Goal: Task Accomplishment & Management: Manage account settings

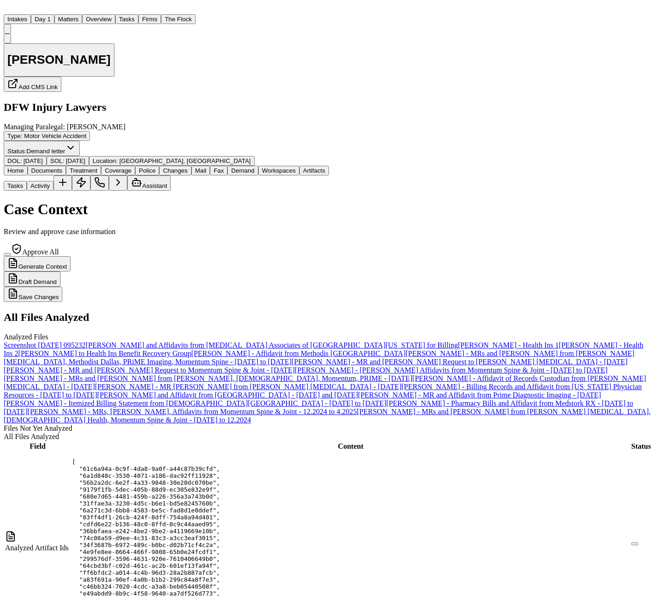
select select "**********"
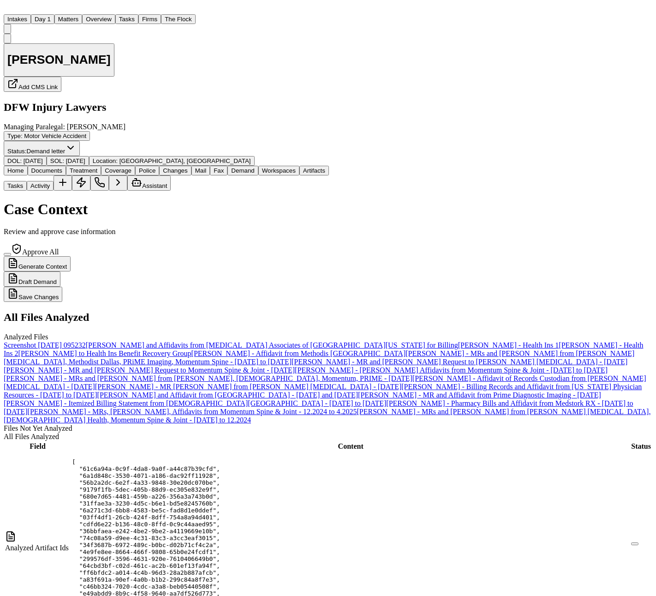
select select "**********"
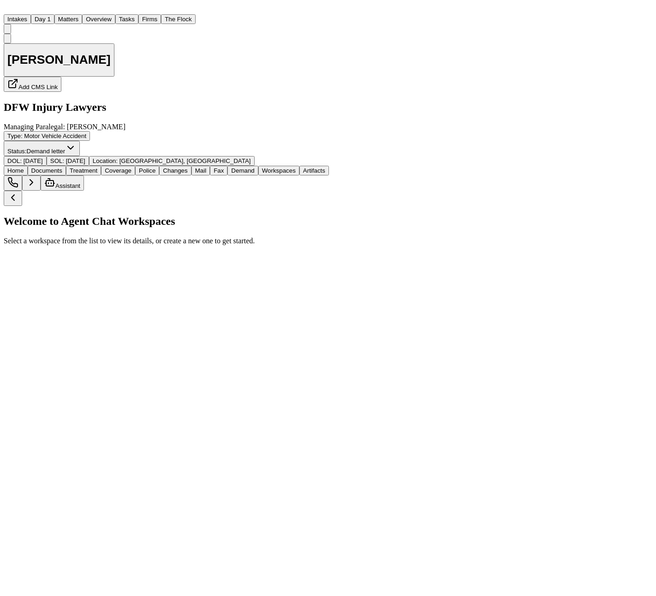
click at [296, 167] on span "Workspaces" at bounding box center [279, 170] width 34 height 7
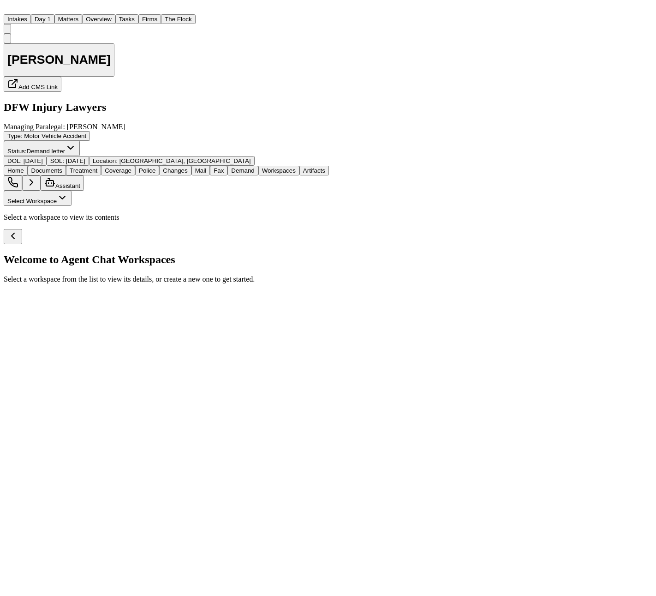
click at [72, 191] on button "Select Workspace" at bounding box center [38, 198] width 68 height 15
click at [65, 153] on span "Finch Agent Demand" at bounding box center [35, 156] width 57 height 7
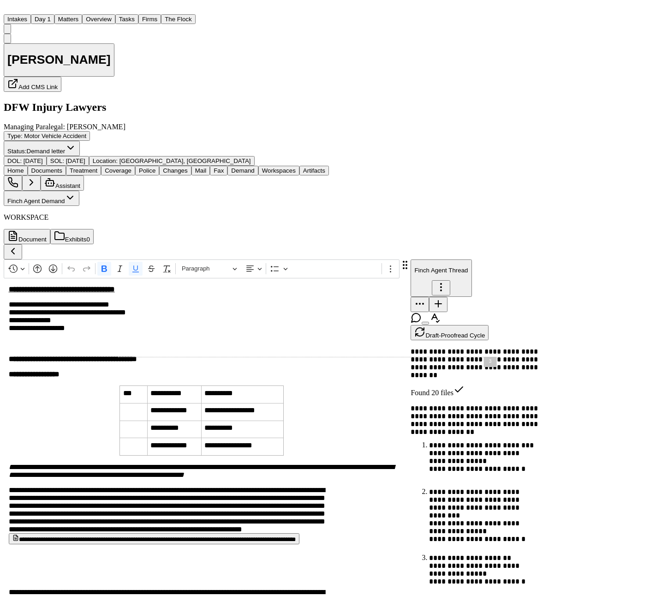
scroll to position [599, 0]
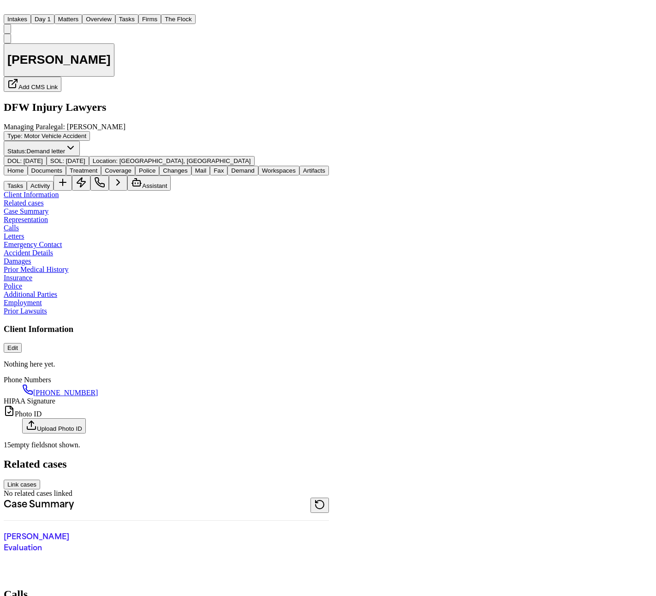
type textarea "*"
click at [24, 167] on span "Home" at bounding box center [15, 170] width 17 height 7
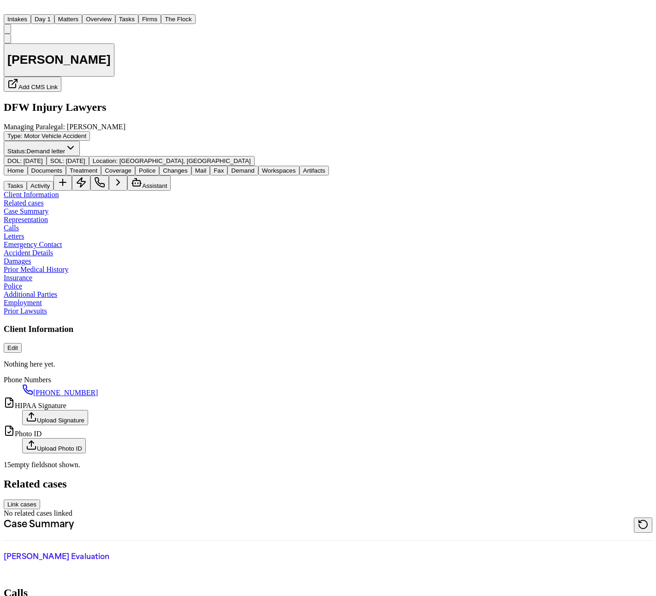
click at [55, 167] on span "Documents" at bounding box center [46, 170] width 31 height 7
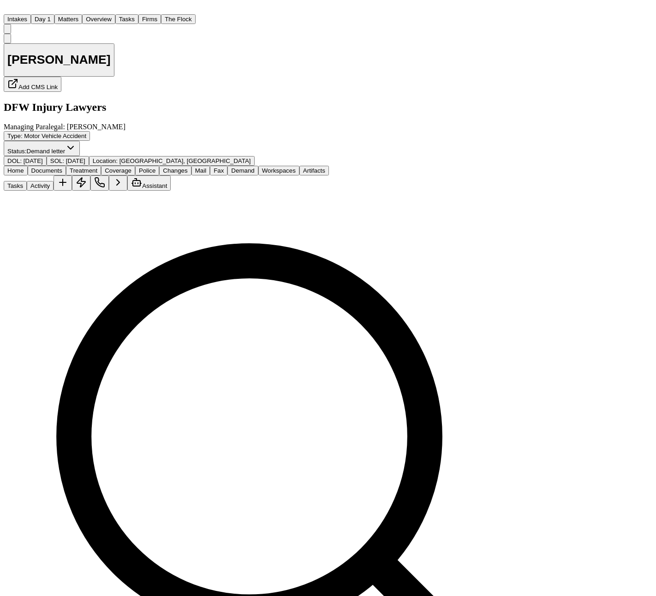
click at [115, 98] on div "[PERSON_NAME] Add CMS Link DFW Injury Lawyers Managing Paralegal: [PERSON_NAME]…" at bounding box center [285, 100] width 562 height 132
click at [97, 167] on span "Treatment" at bounding box center [84, 170] width 28 height 7
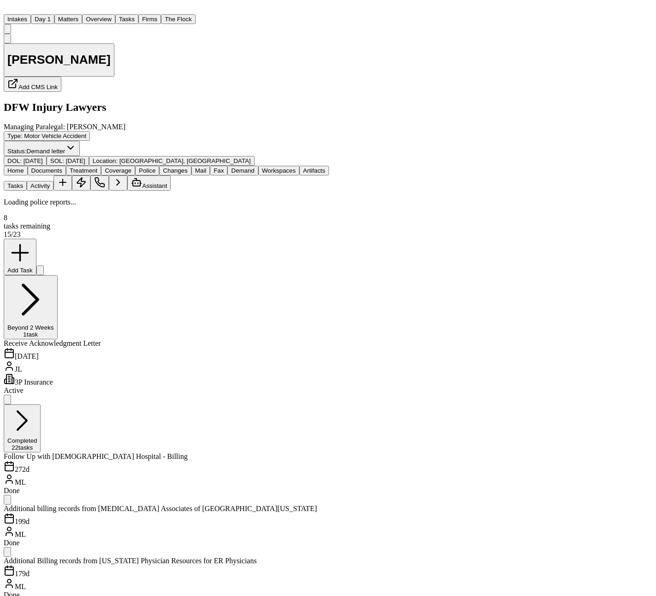
click at [159, 166] on button "Police" at bounding box center [147, 171] width 24 height 10
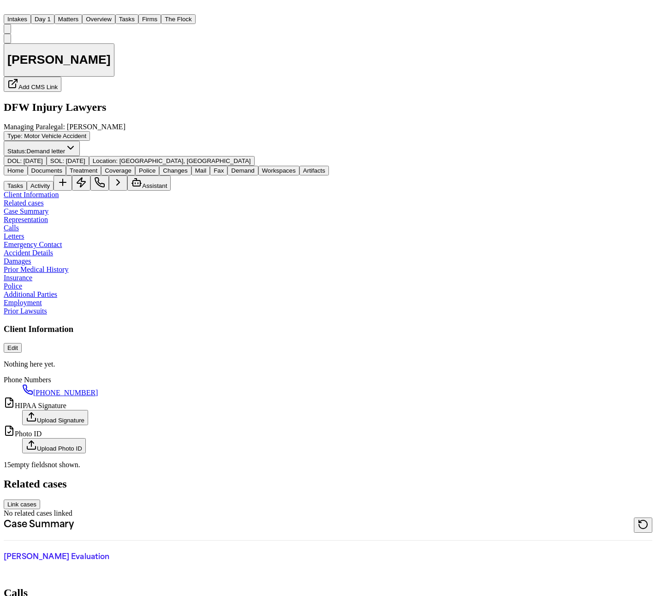
click at [24, 167] on span "Home" at bounding box center [15, 170] width 17 height 7
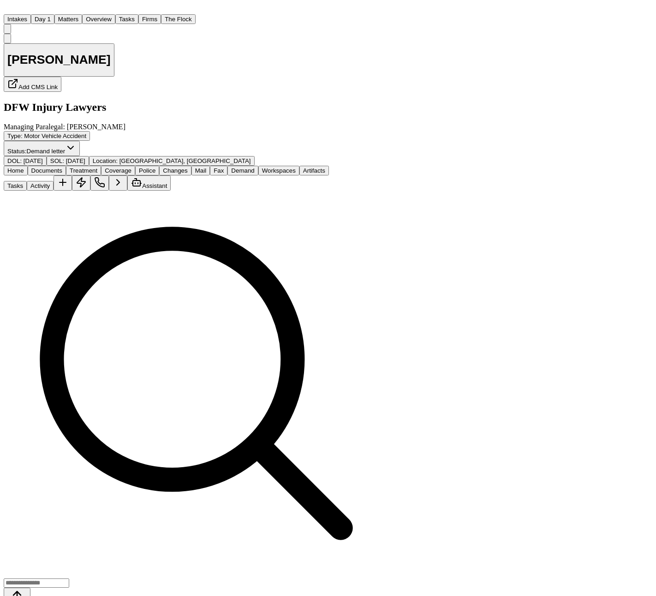
click at [57, 167] on span "Documents" at bounding box center [46, 170] width 31 height 7
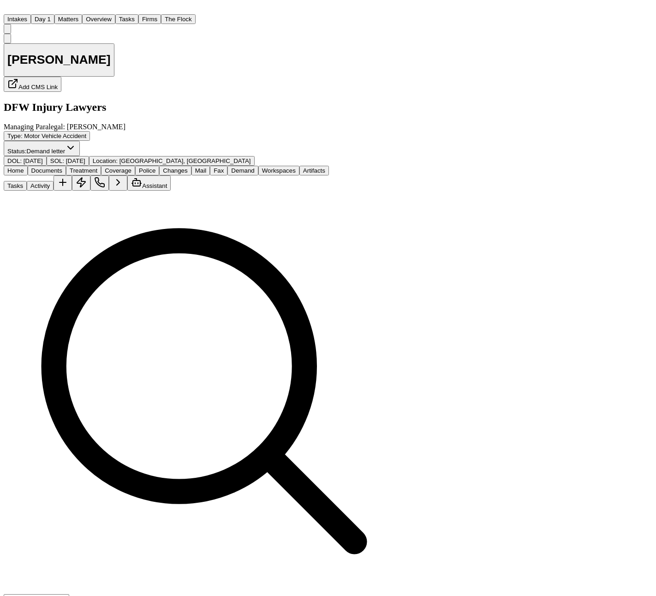
drag, startPoint x: 427, startPoint y: 163, endPoint x: 427, endPoint y: 295, distance: 132.0
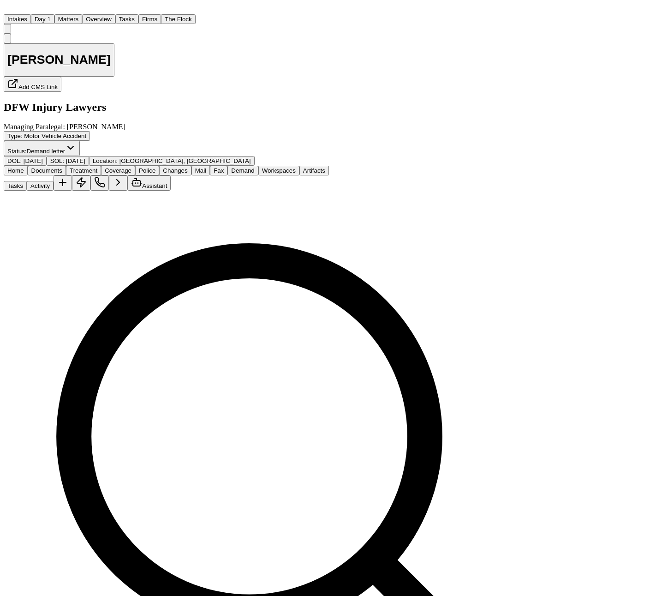
click at [329, 166] on button "Artifacts" at bounding box center [314, 171] width 30 height 10
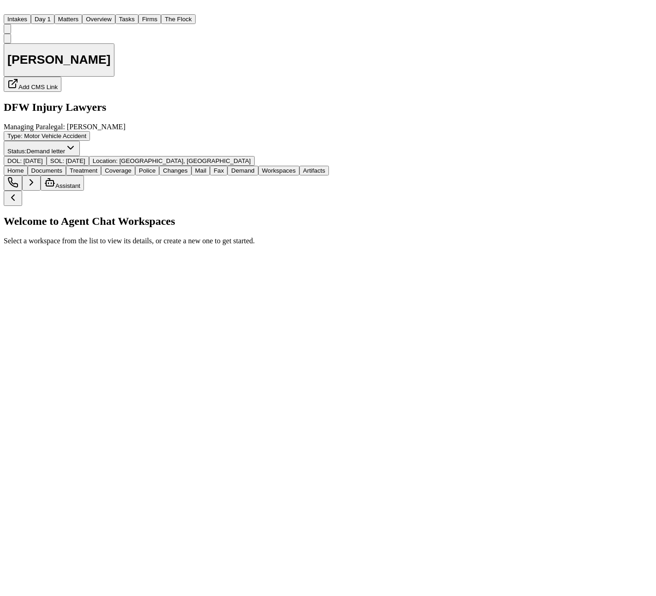
click at [299, 166] on button "Workspaces" at bounding box center [278, 171] width 41 height 10
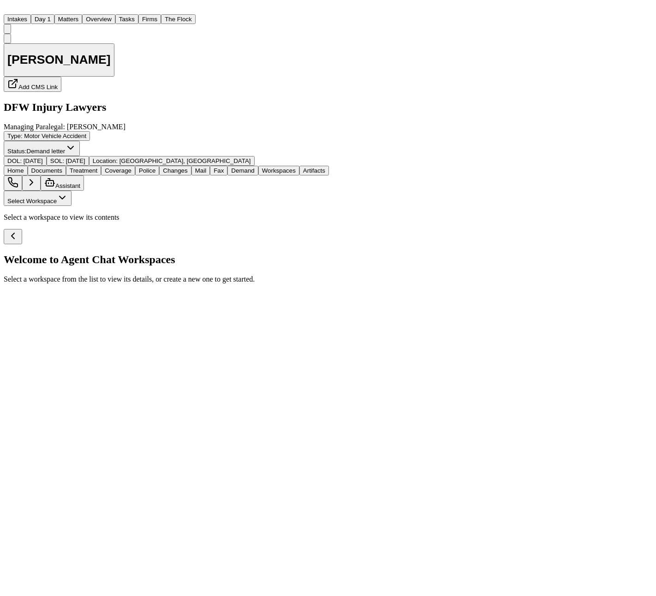
click at [72, 191] on button "Select Workspace" at bounding box center [38, 198] width 68 height 15
click at [63, 145] on div "[PERSON_NAME] Agent Demand + Create New Workspace" at bounding box center [45, 159] width 83 height 28
click at [62, 153] on span "Finch Agent Demand" at bounding box center [35, 156] width 57 height 7
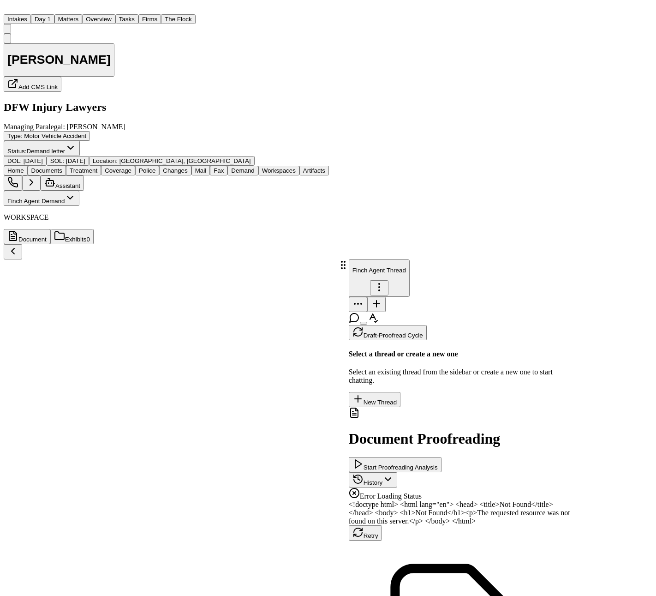
click at [406, 267] on p "Finch Agent Thread" at bounding box center [380, 270] width 54 height 7
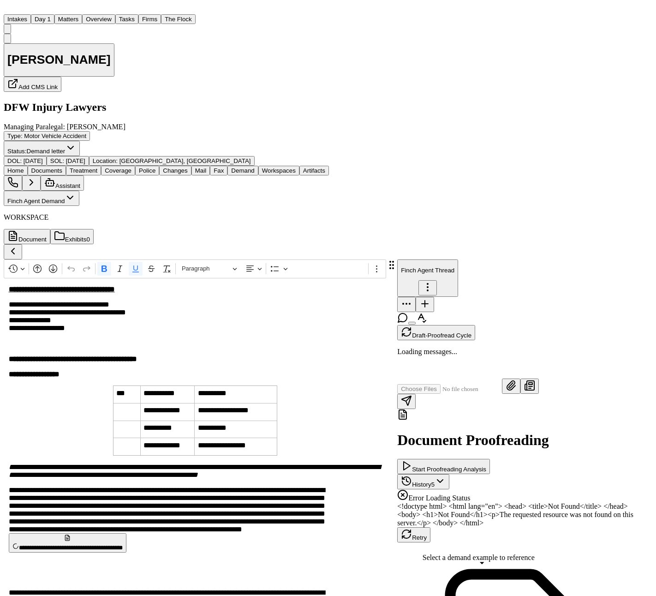
click at [491, 560] on div "Select a demand example to reference" at bounding box center [479, 557] width 112 height 8
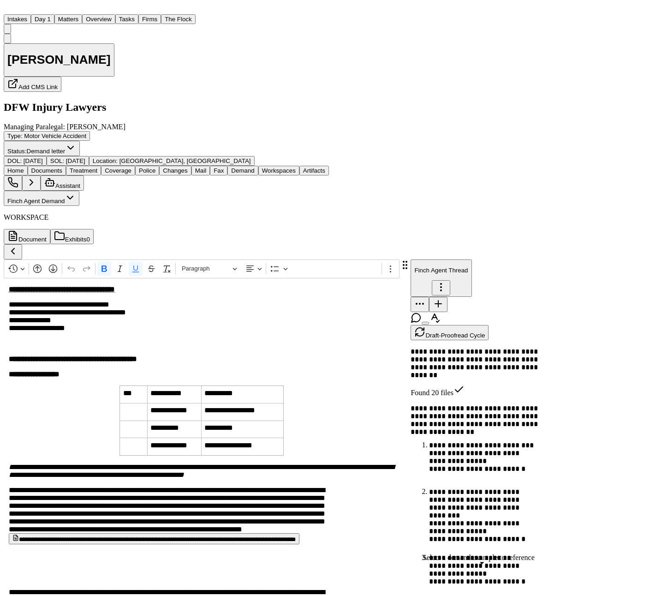
scroll to position [48893, 0]
click at [62, 167] on span "Documents" at bounding box center [46, 170] width 31 height 7
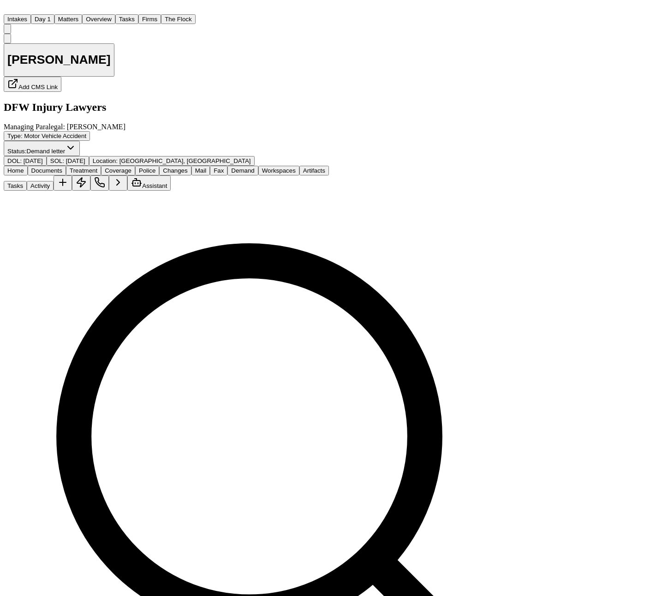
click at [24, 167] on span "Home" at bounding box center [15, 170] width 17 height 7
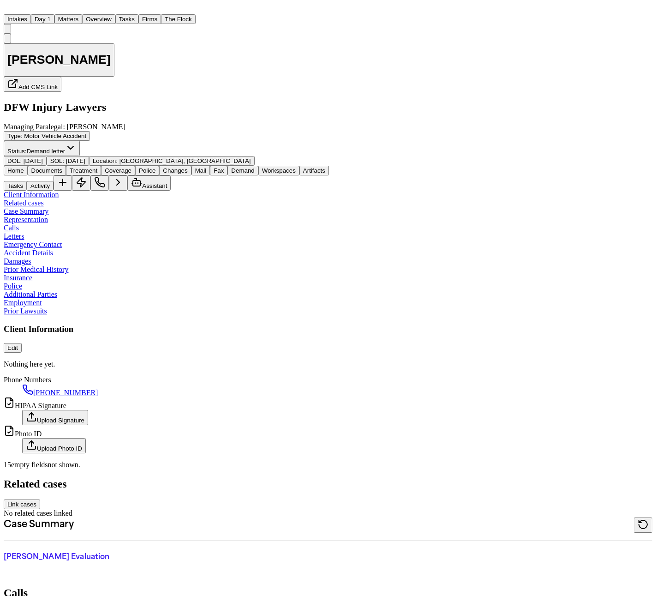
scroll to position [1476, 0]
click at [62, 167] on span "Documents" at bounding box center [46, 170] width 31 height 7
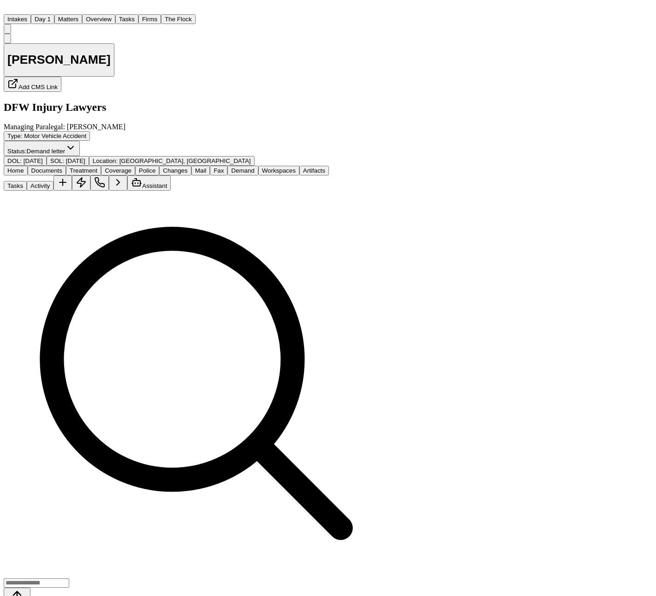
click at [97, 167] on span "Treatment" at bounding box center [84, 170] width 28 height 7
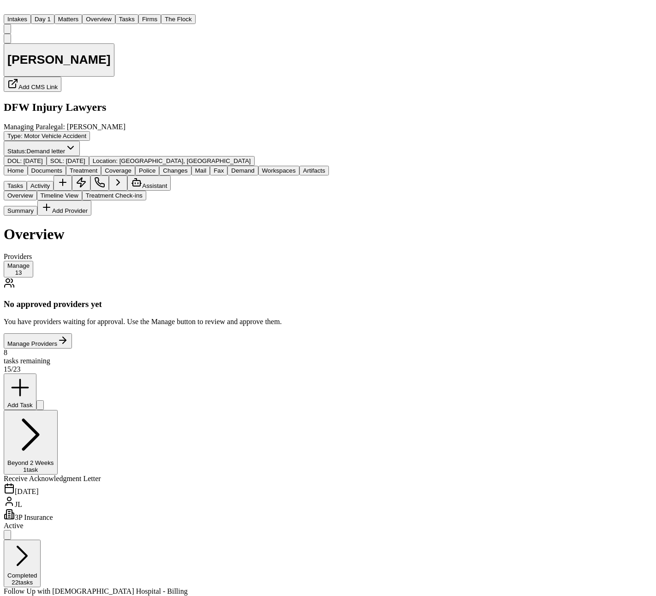
click at [101, 166] on button "Treatment" at bounding box center [83, 171] width 35 height 10
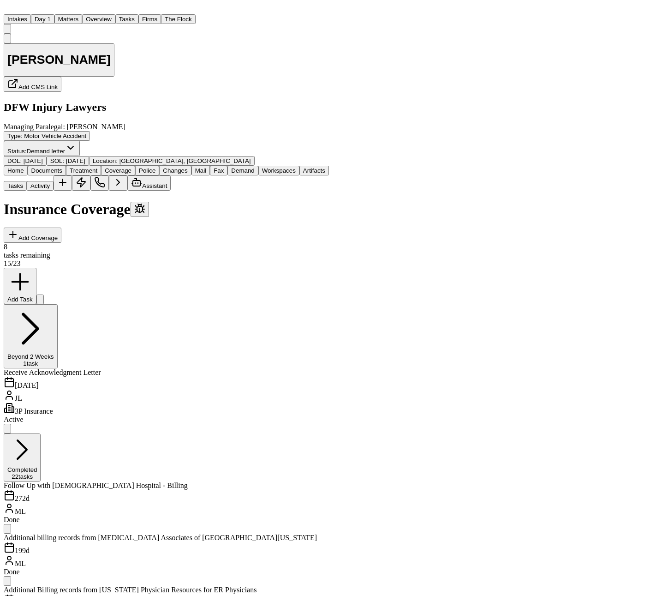
click at [132, 167] on span "Coverage" at bounding box center [118, 170] width 27 height 7
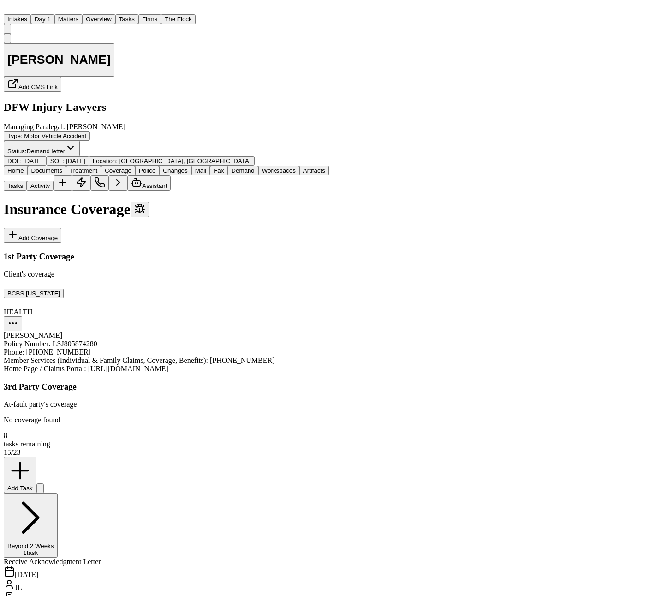
click at [191, 166] on div "Home Documents Treatment Coverage Police Changes Mail Fax Demand Workspaces Art…" at bounding box center [166, 178] width 325 height 25
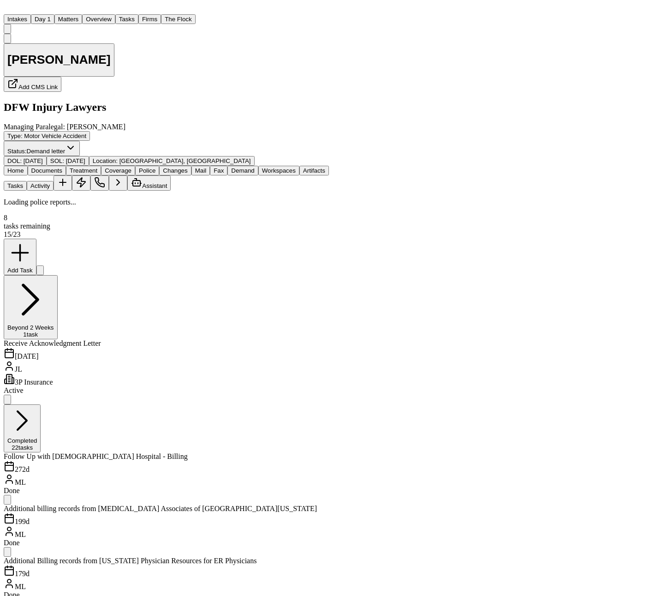
click at [156, 167] on span "Police" at bounding box center [147, 170] width 17 height 7
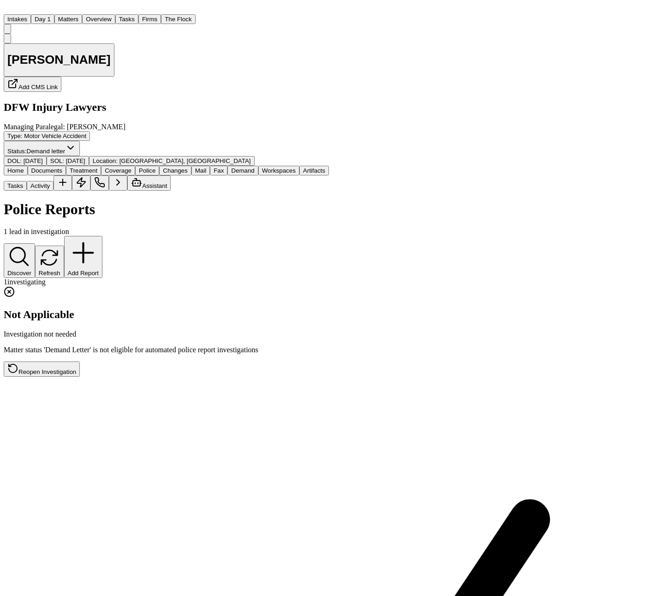
scroll to position [3, 0]
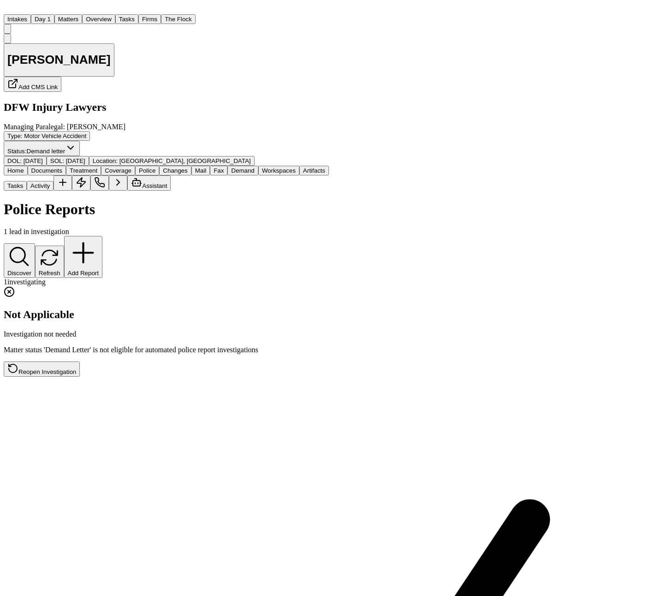
click at [254, 167] on span "Demand" at bounding box center [242, 170] width 23 height 7
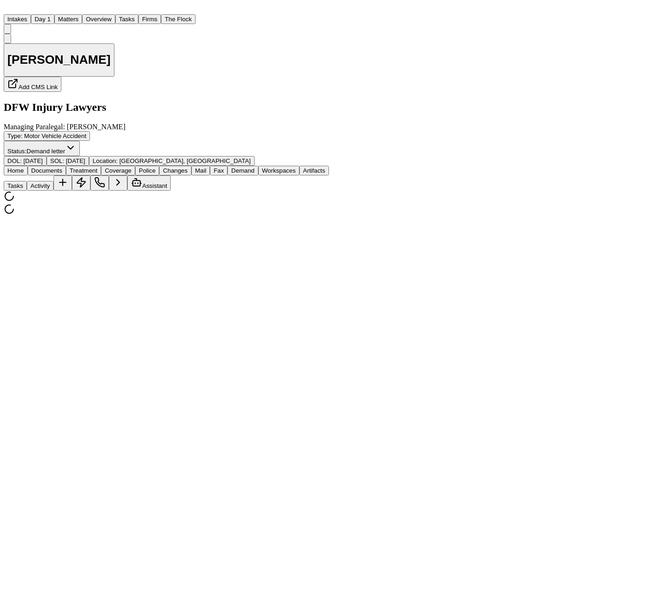
select select "**********"
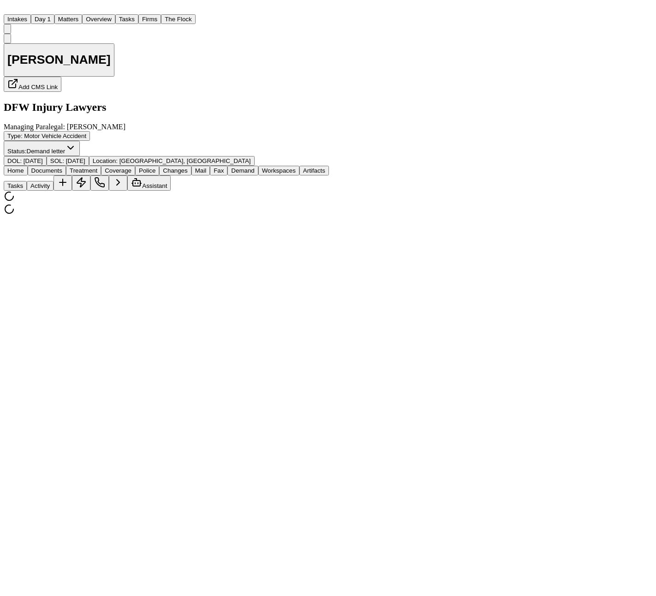
select select "**********"
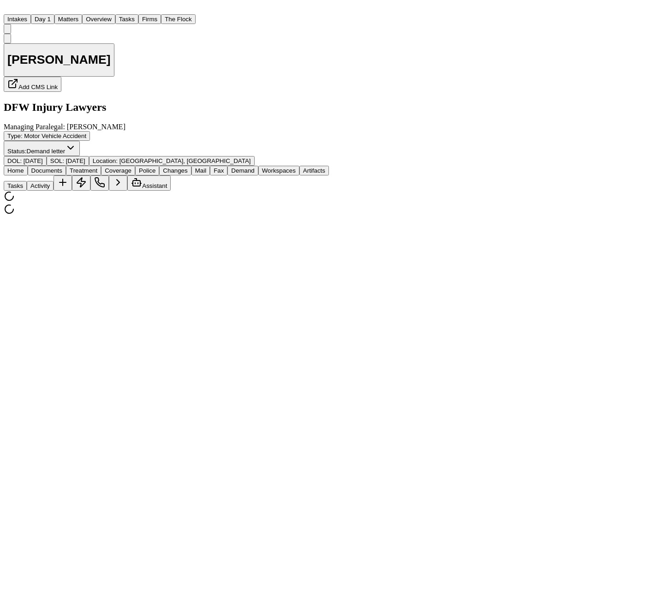
select select "**********"
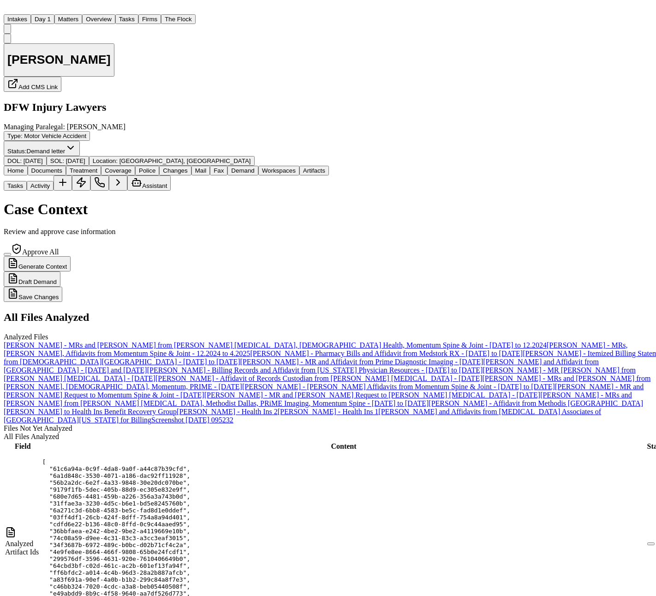
scroll to position [169, 0]
drag, startPoint x: 330, startPoint y: 452, endPoint x: 255, endPoint y: 569, distance: 139.3
drag, startPoint x: 330, startPoint y: 497, endPoint x: 359, endPoint y: 545, distance: 55.6
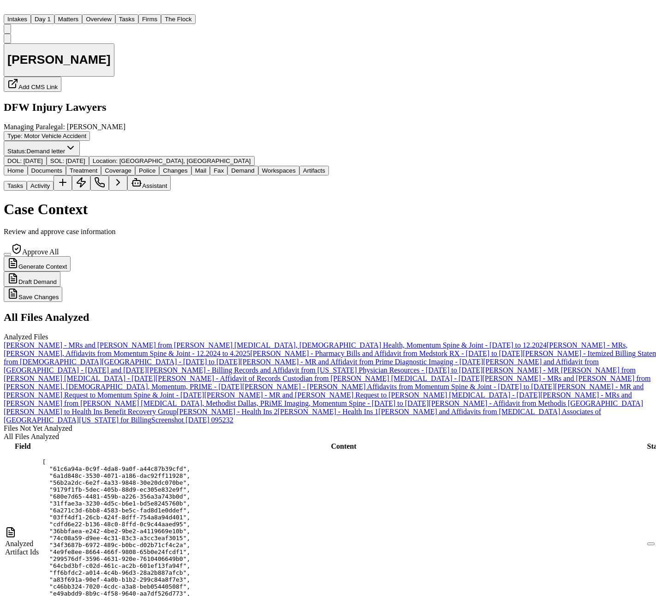
click at [62, 167] on span "Documents" at bounding box center [46, 170] width 31 height 7
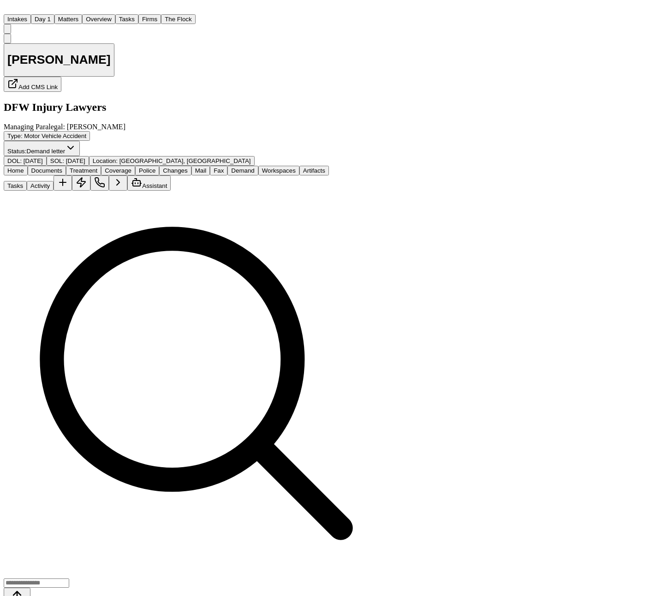
click at [54, 181] on button "Activity" at bounding box center [40, 186] width 27 height 10
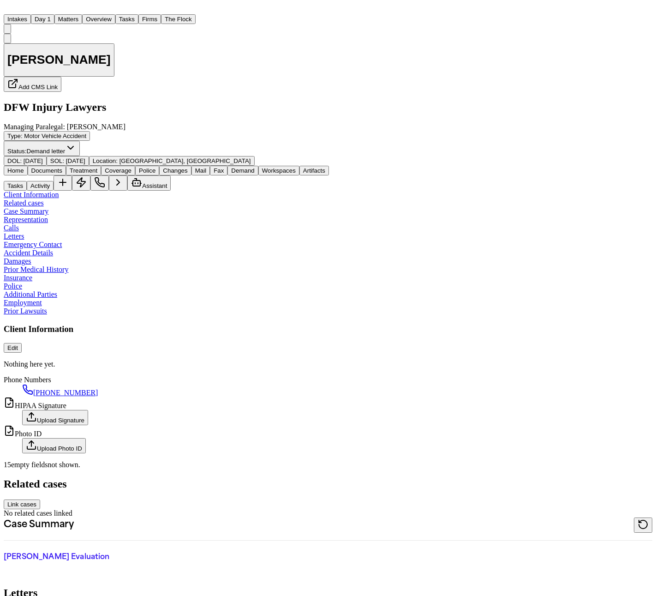
scroll to position [1132, 0]
click at [48, 215] on link "Representation" at bounding box center [26, 219] width 44 height 8
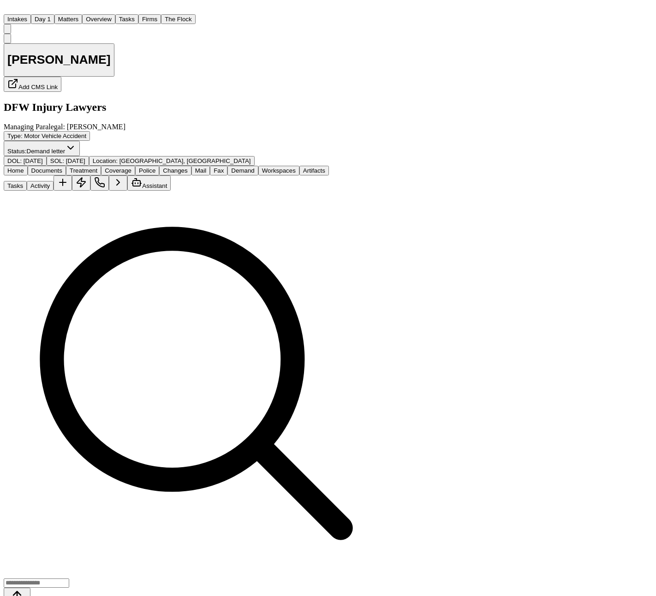
click at [62, 167] on span "Documents" at bounding box center [46, 170] width 31 height 7
click at [24, 167] on span "Home" at bounding box center [15, 170] width 17 height 7
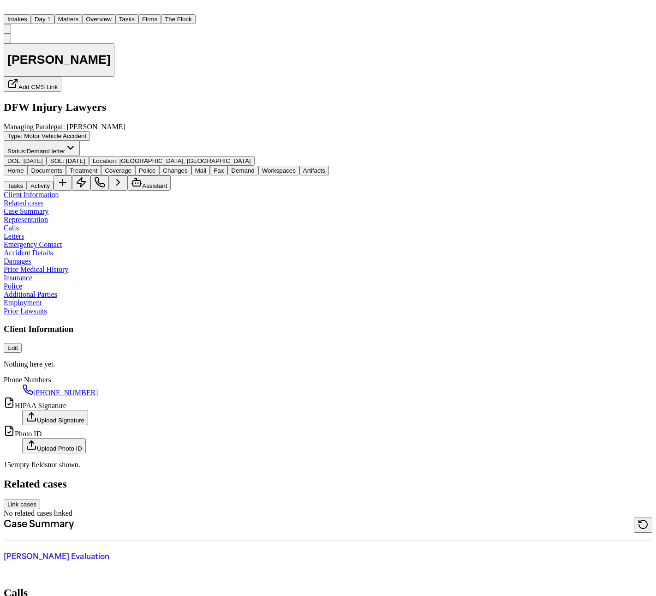
click at [118, 174] on span "button" at bounding box center [118, 174] width 0 height 0
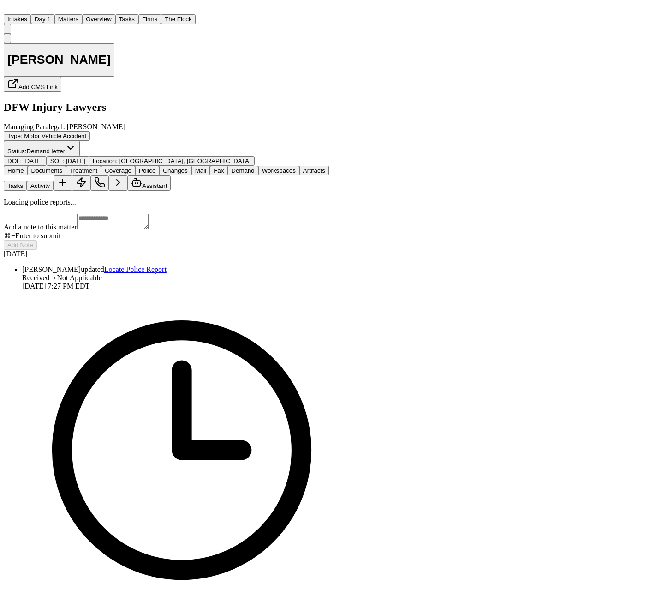
click at [159, 166] on button "Police" at bounding box center [147, 171] width 24 height 10
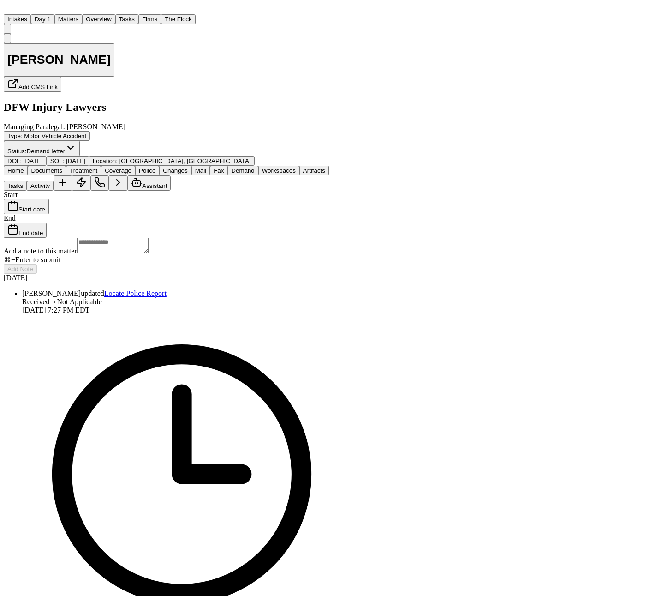
click at [191, 166] on button "Changes" at bounding box center [175, 171] width 32 height 10
